Goal: Information Seeking & Learning: Learn about a topic

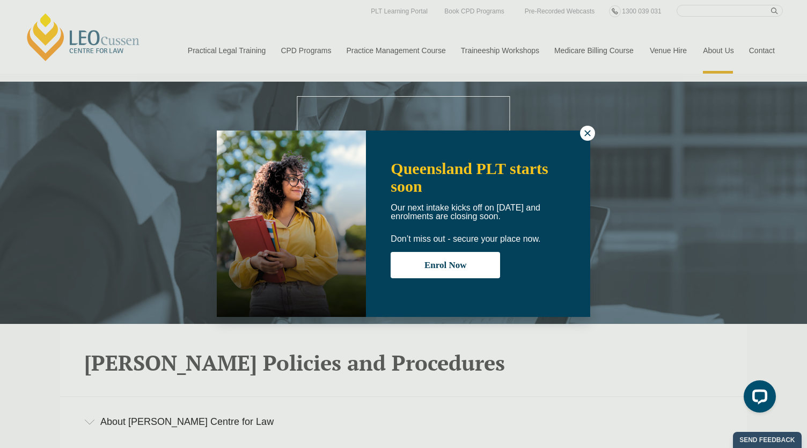
click at [582, 133] on button at bounding box center [587, 133] width 15 height 15
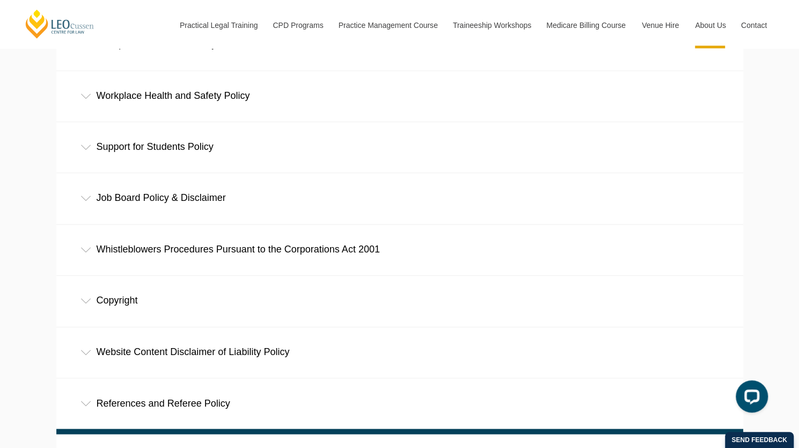
scroll to position [841, 0]
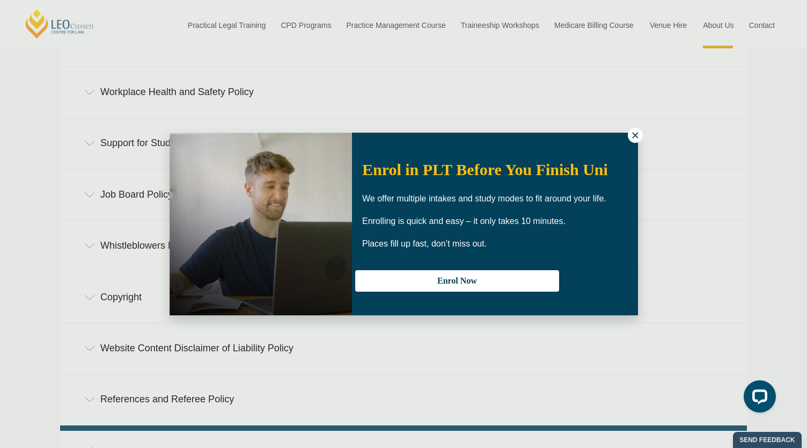
click at [631, 143] on div "Enrol in PLT Before You Finish Uni We offer multiple intakes and study modes to…" at bounding box center [495, 223] width 286 height 161
click at [637, 137] on icon at bounding box center [635, 135] width 6 height 6
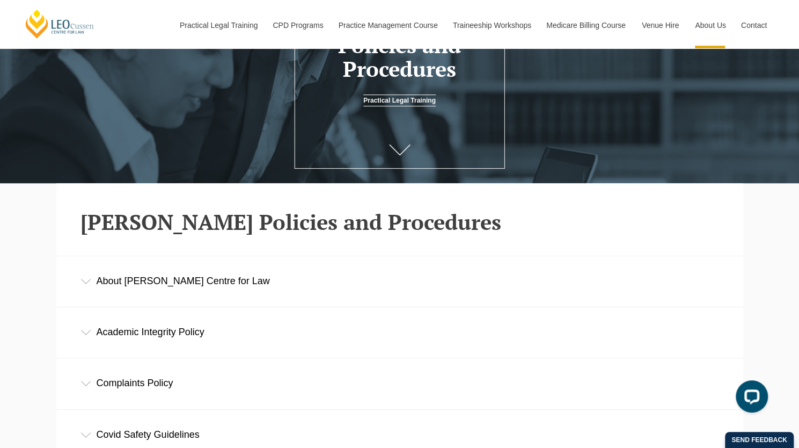
scroll to position [0, 0]
